Goal: Task Accomplishment & Management: Use online tool/utility

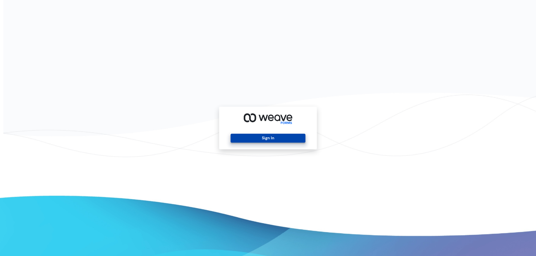
click at [261, 138] on button "Sign In" at bounding box center [267, 138] width 75 height 9
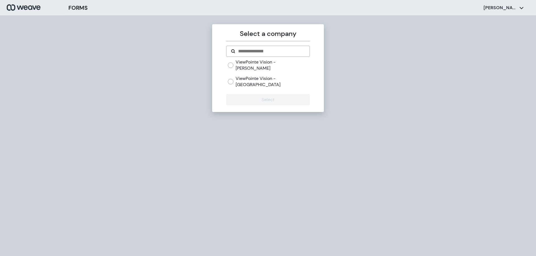
click at [253, 76] on label "ViewPointe Vision - [GEOGRAPHIC_DATA]" at bounding box center [273, 82] width 74 height 12
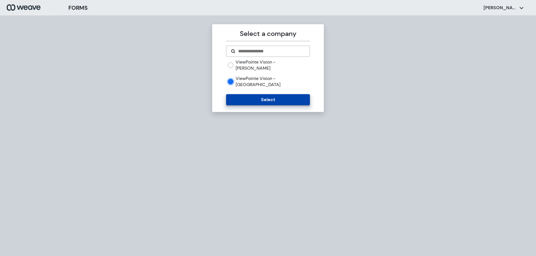
click at [256, 94] on button "Select" at bounding box center [267, 99] width 83 height 11
